Goal: Use online tool/utility: Utilize a website feature to perform a specific function

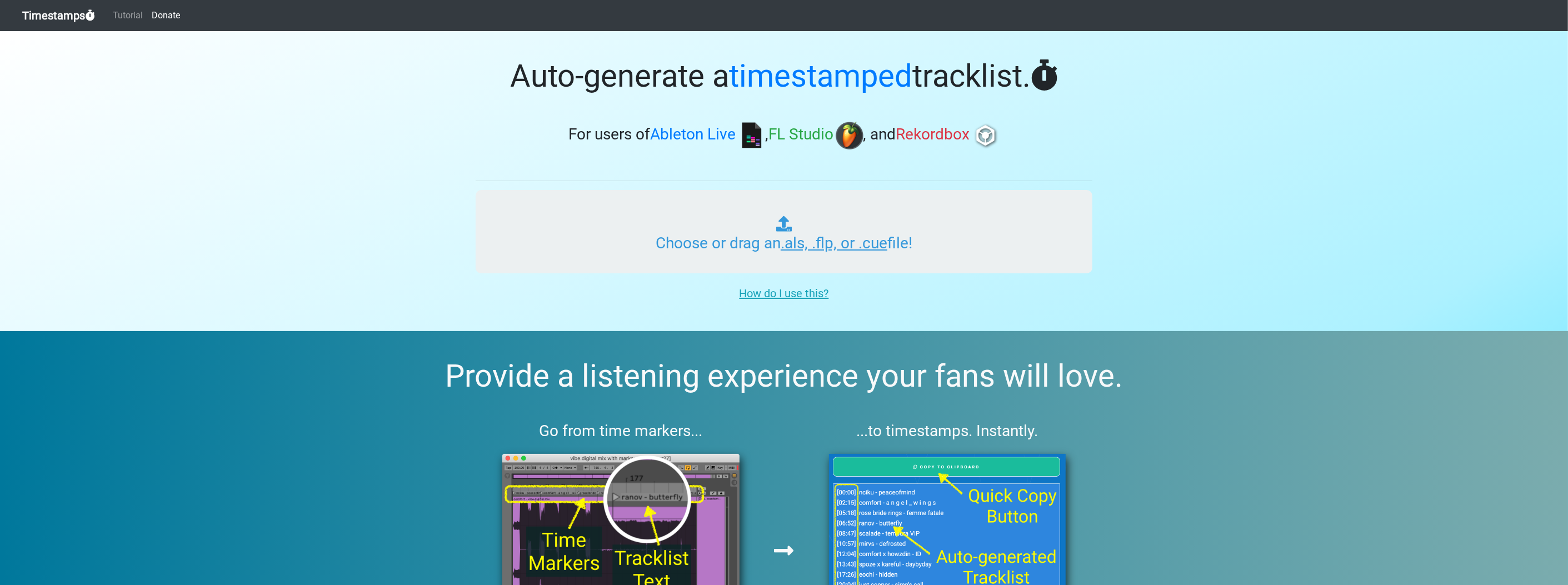
click at [853, 242] on input "Choose or drag an .als, .flp, or .cue file!" at bounding box center [784, 231] width 617 height 83
type input "C:\fakepath\NAMY 2_2.flp"
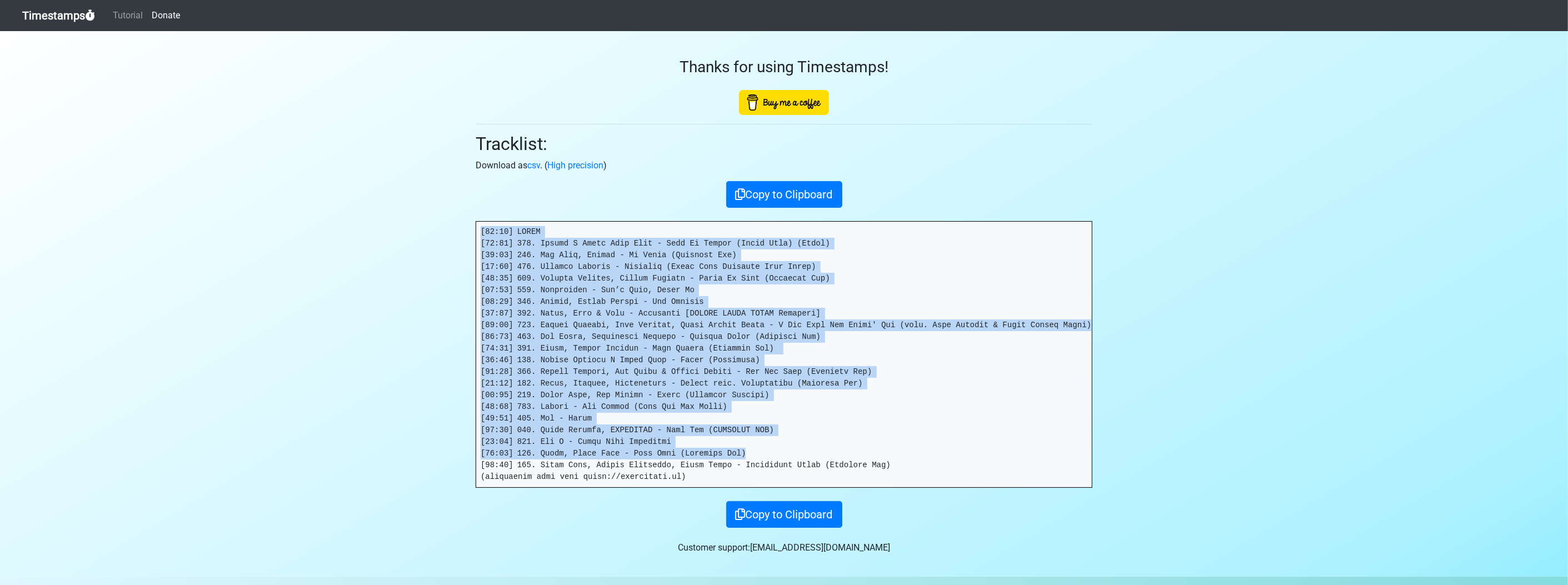
drag, startPoint x: 864, startPoint y: 459, endPoint x: 453, endPoint y: 226, distance: 472.5
click at [453, 226] on section "Thanks for using Timestamps! Tracklist: Download as csv . ( High precision ) Co…" at bounding box center [784, 303] width 1568 height 545
copy pre "[00:00] INTRO [00:00] 021. Tiesto X Black Eyed Peas - Pump It Louder (Short Edi…"
click at [1036, 363] on pre at bounding box center [784, 354] width 616 height 265
drag, startPoint x: 863, startPoint y: 460, endPoint x: 409, endPoint y: 215, distance: 515.9
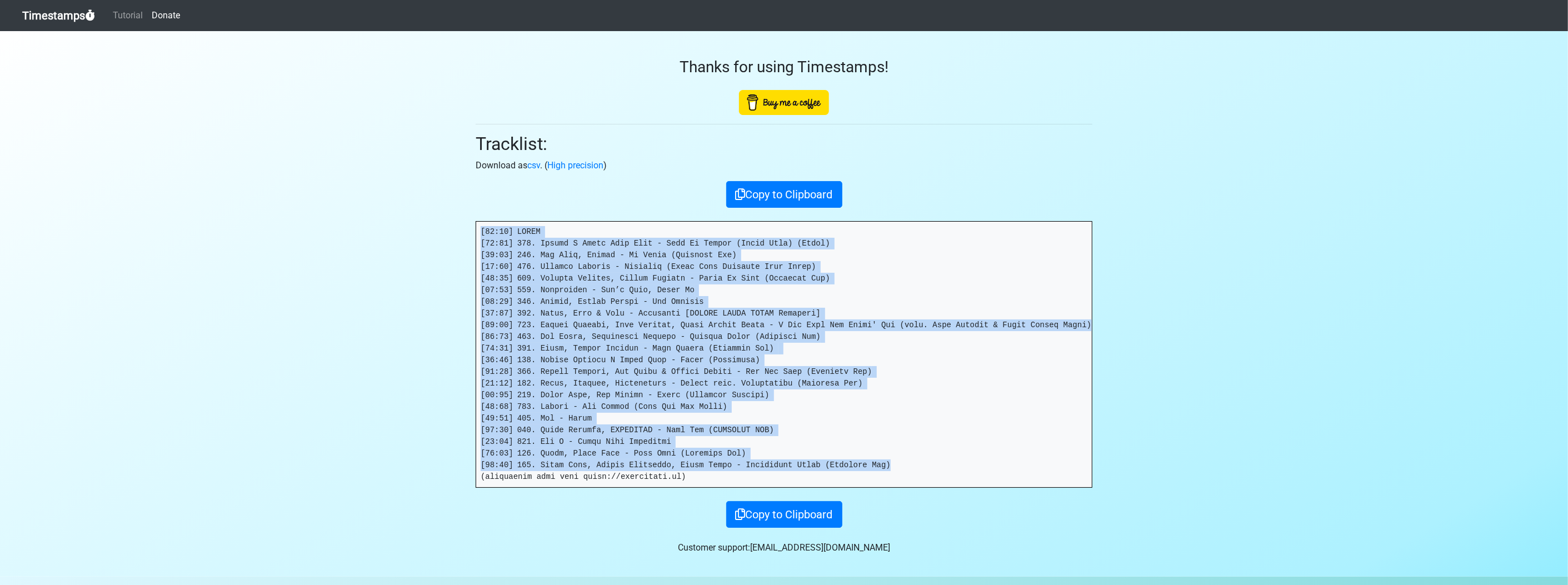
click at [409, 215] on section "Thanks for using Timestamps! Tracklist: Download as csv . ( High precision ) Co…" at bounding box center [784, 303] width 1568 height 545
copy pre "[00:00] INTRO [00:00] 021. Tiesto X Black Eyed Peas - Pump It Louder (Short Edi…"
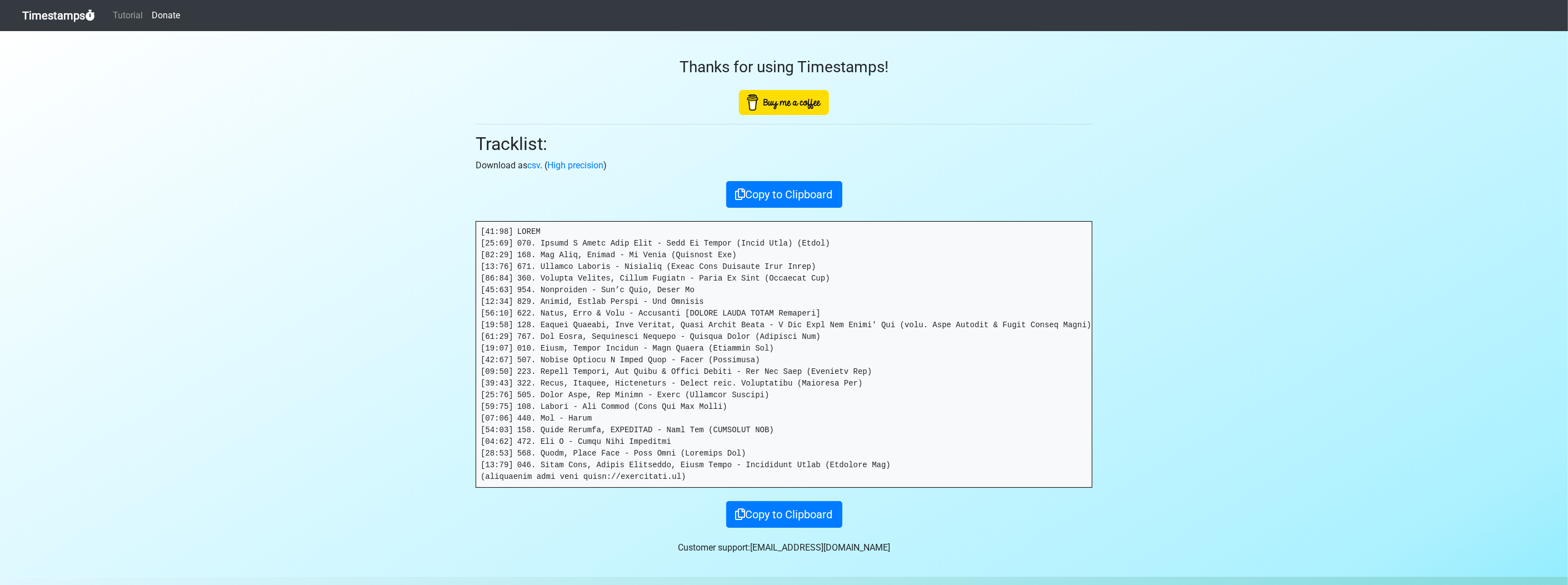
click at [88, 17] on icon at bounding box center [90, 16] width 10 height 11
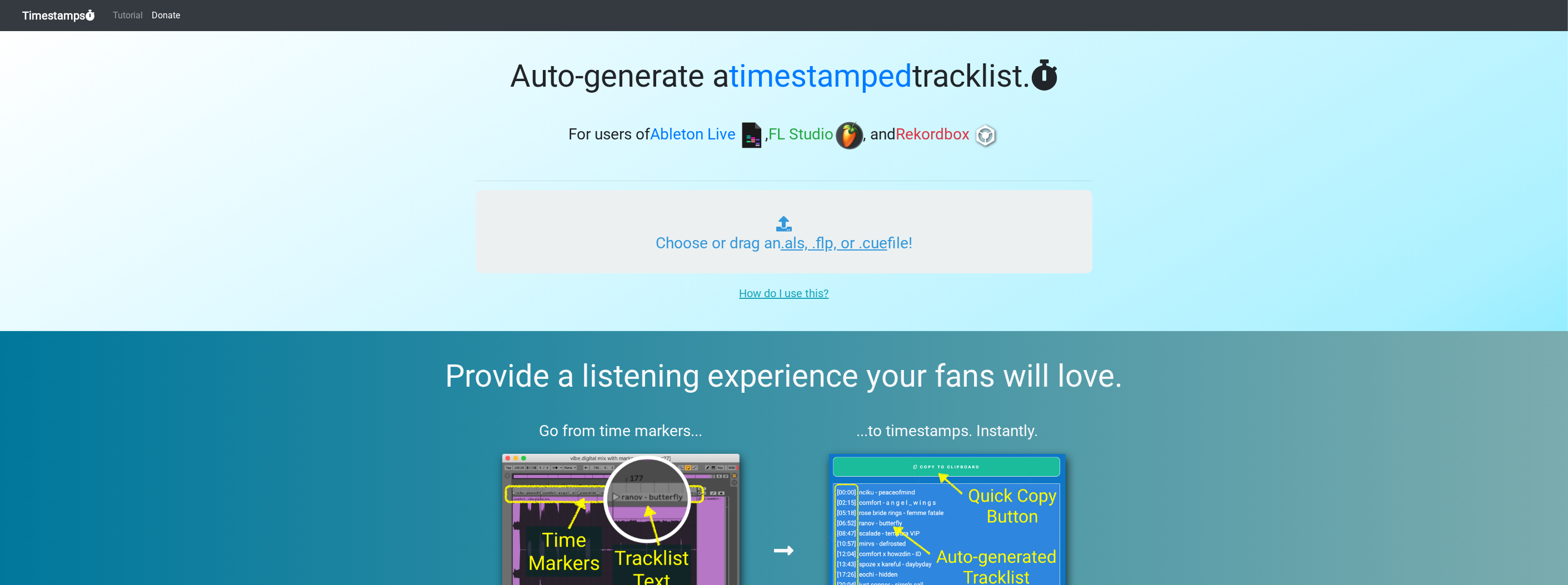
click at [827, 255] on input "Choose or drag an .als, .flp, or .cue file!" at bounding box center [784, 231] width 617 height 83
type input "C:\fakepath\NAMY 3_2.flp"
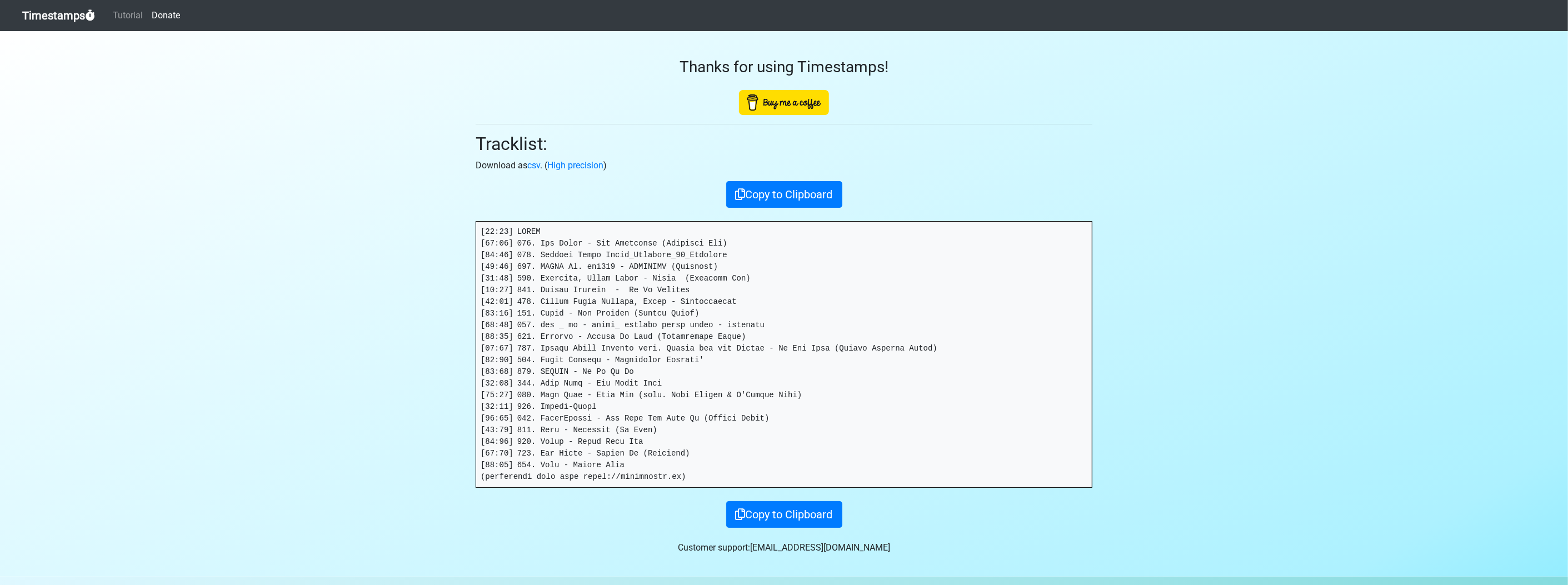
click at [669, 119] on div "Thanks for using Timestamps! Tracklist: Download as csv . ( High precision ) Co…" at bounding box center [784, 279] width 633 height 497
click at [742, 198] on button "Copy to Clipboard" at bounding box center [784, 194] width 116 height 26
drag, startPoint x: 0, startPoint y: 0, endPoint x: 38, endPoint y: 15, distance: 40.9
click at [38, 15] on link "Timestamps" at bounding box center [58, 15] width 73 height 22
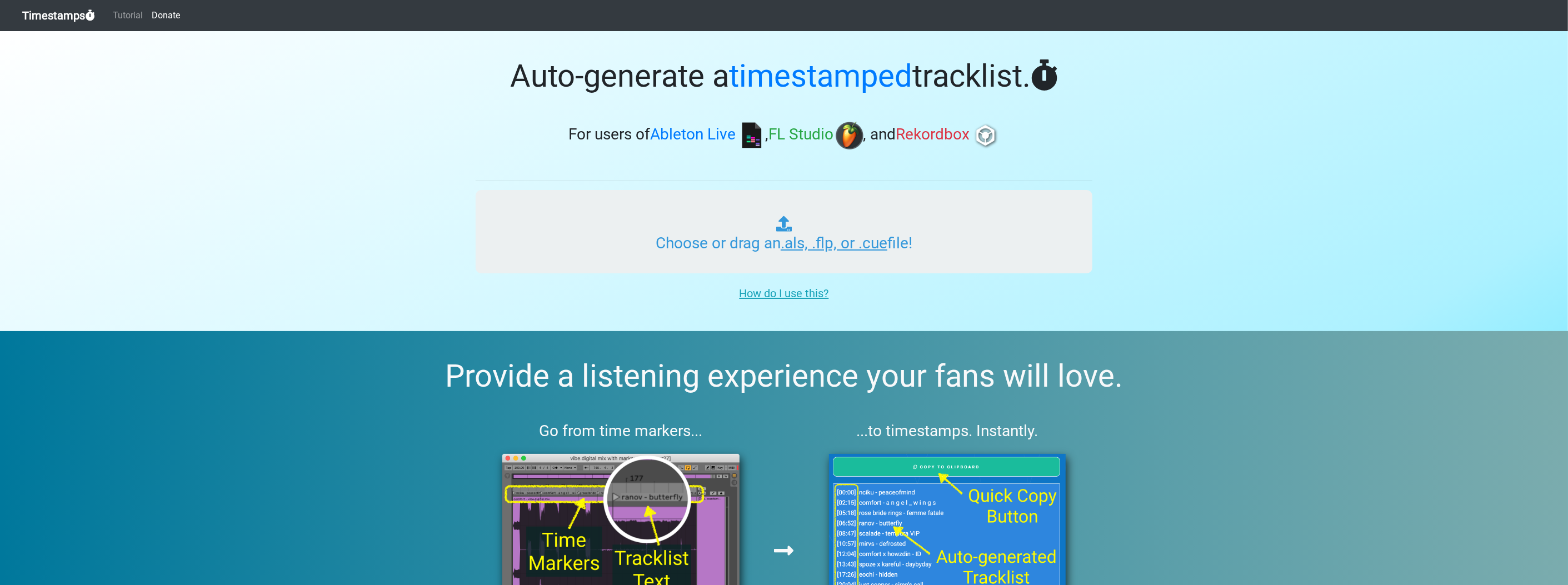
click at [781, 236] on input "Choose or drag an .als, .flp, or .cue file!" at bounding box center [784, 231] width 617 height 83
type input "C:\fakepath\NAMY 4_2.flp"
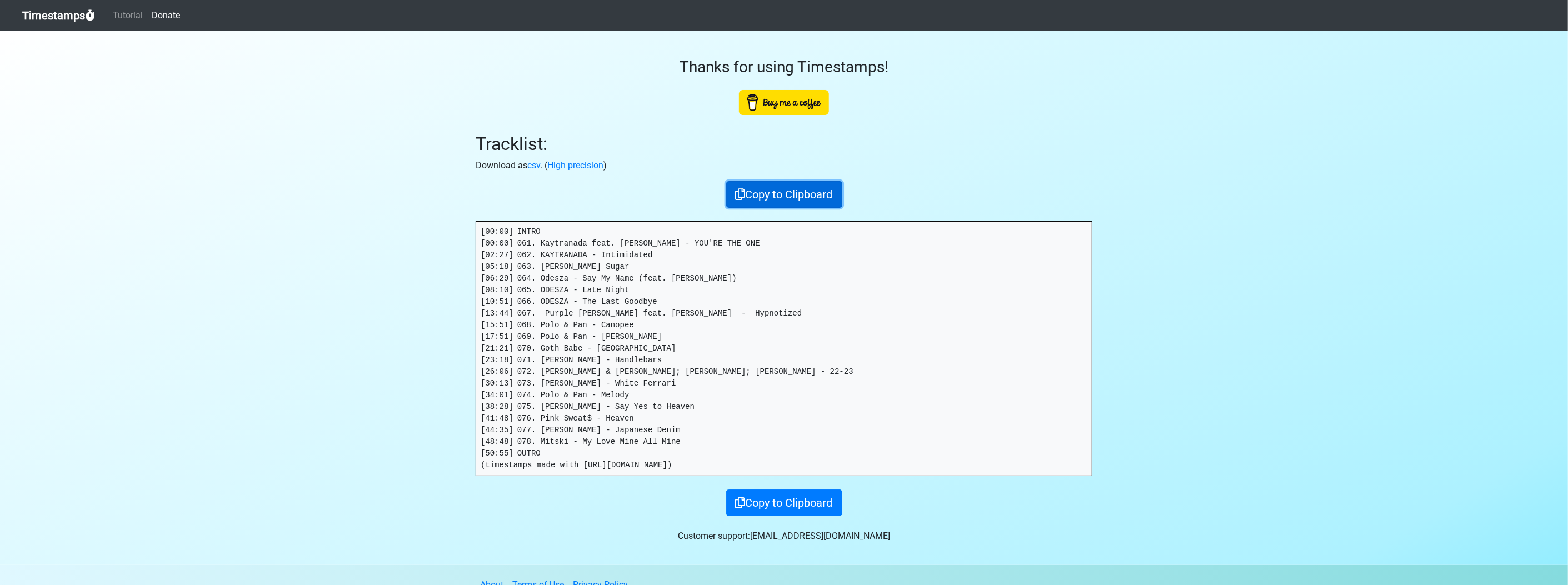
click at [790, 199] on button "Copy to Clipboard" at bounding box center [784, 194] width 116 height 26
